Goal: Find specific page/section

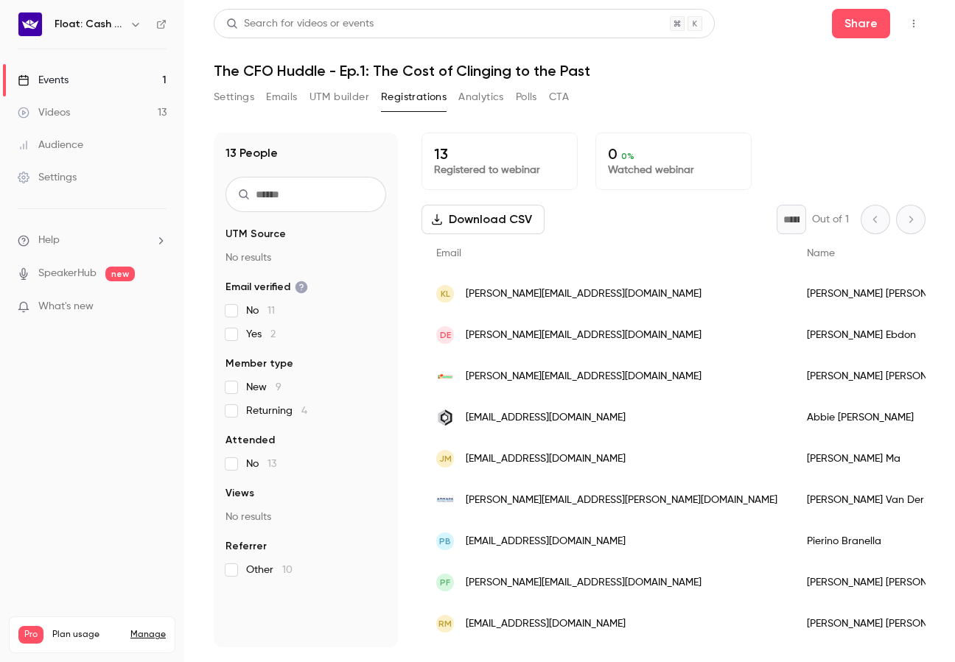
click at [85, 83] on link "Events 1" at bounding box center [92, 80] width 184 height 32
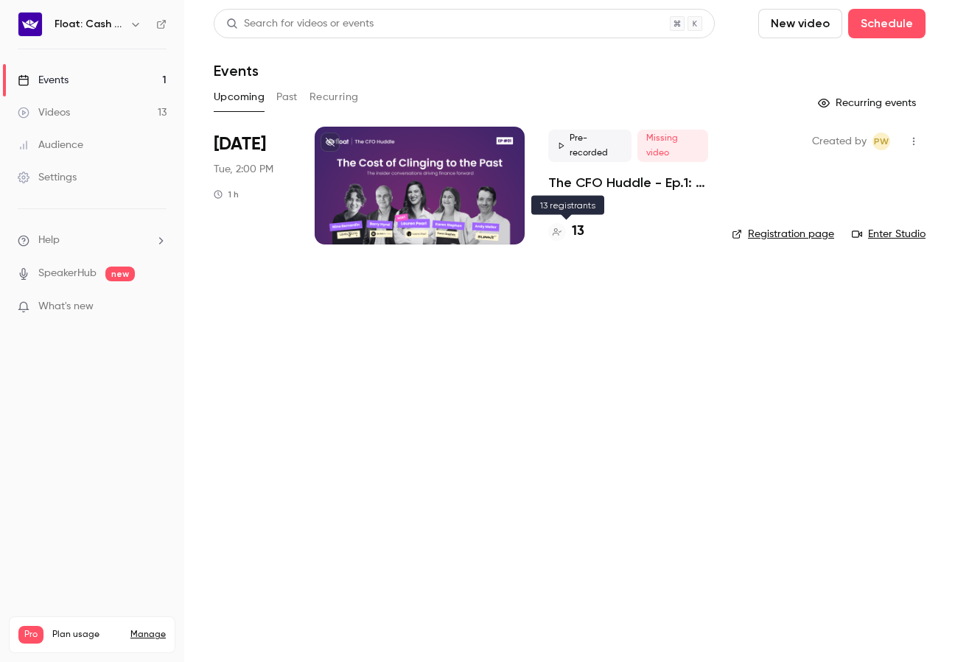
click at [583, 233] on h4 "13" at bounding box center [578, 232] width 13 height 20
